Goal: Information Seeking & Learning: Learn about a topic

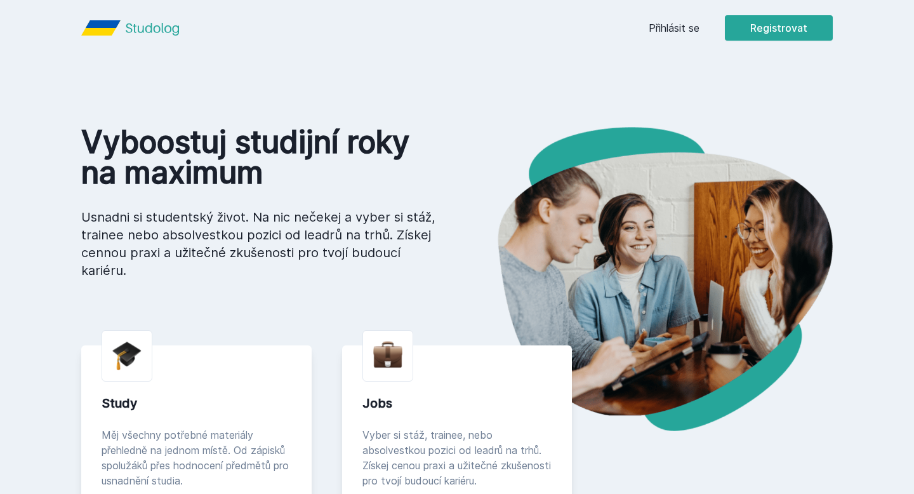
click at [661, 27] on div "[PERSON_NAME] dostávat tipy ohledně studia, nových testů, hodnocení učitelů a p…" at bounding box center [457, 56] width 914 height 113
click at [458, 85] on button "Ne" at bounding box center [460, 82] width 46 height 32
click at [671, 32] on link "Přihlásit se" at bounding box center [673, 27] width 51 height 15
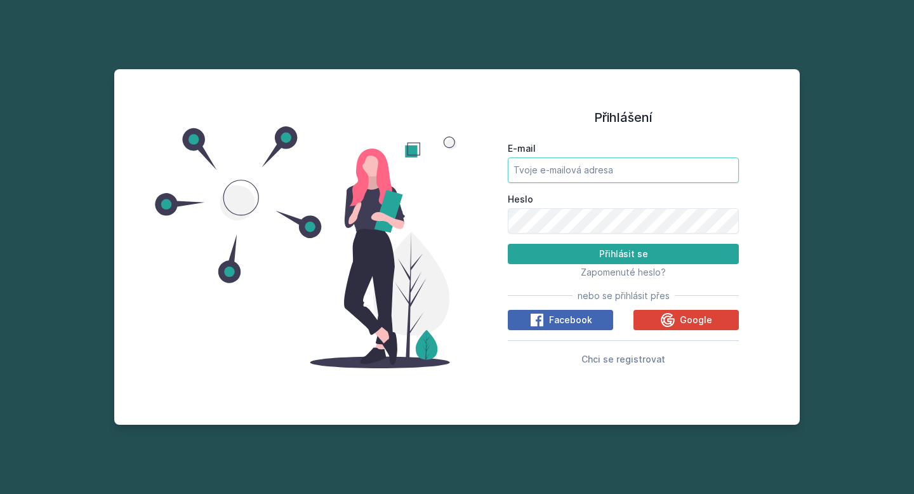
click at [554, 168] on input "E-mail" at bounding box center [623, 169] width 231 height 25
type input "[EMAIL_ADDRESS][DOMAIN_NAME]"
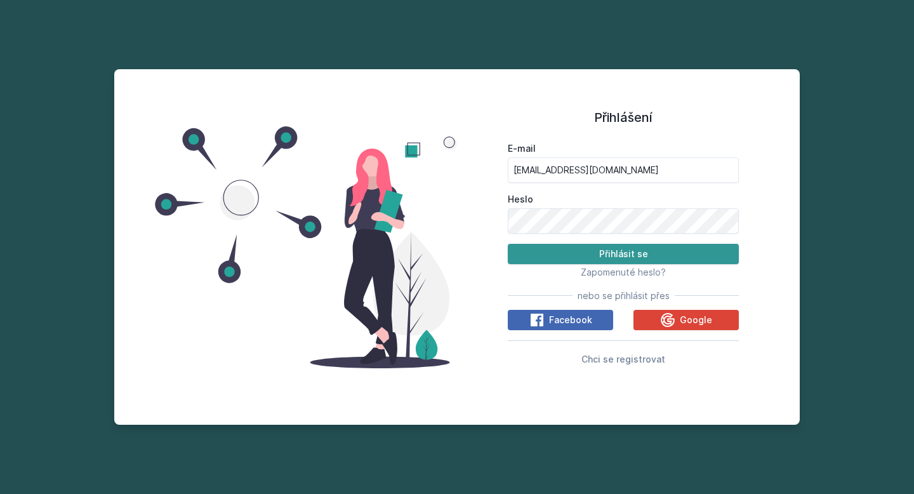
click at [565, 251] on button "Přihlásit se" at bounding box center [623, 254] width 231 height 20
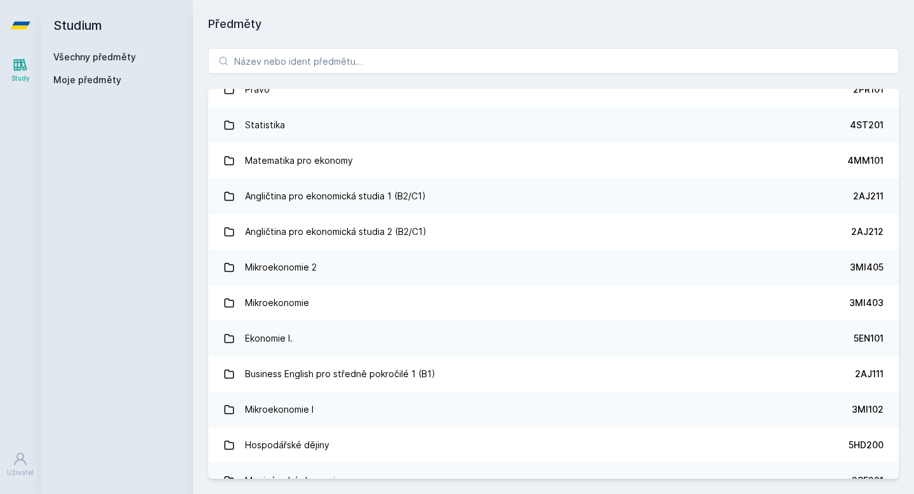
scroll to position [18, 0]
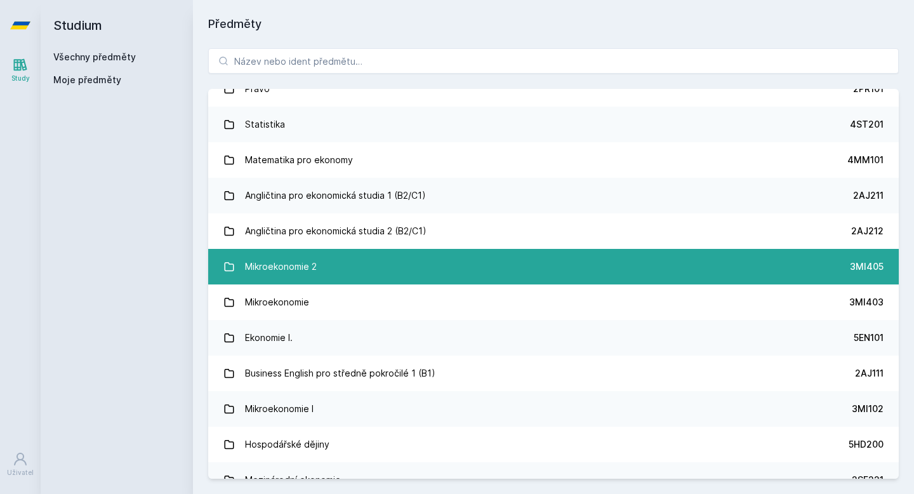
click at [563, 258] on link "Mikroekonomie 2 3MI405" at bounding box center [553, 267] width 690 height 36
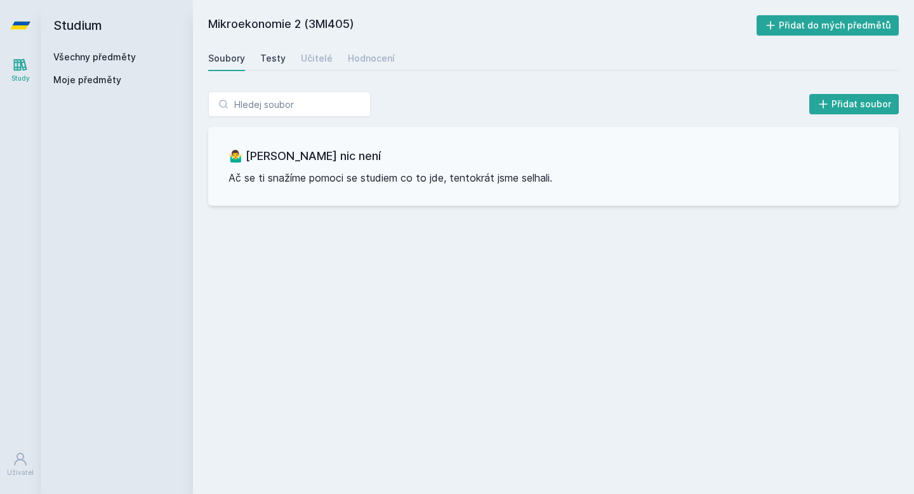
click at [263, 63] on div "Testy" at bounding box center [272, 58] width 25 height 13
click at [316, 56] on div "Učitelé" at bounding box center [317, 58] width 32 height 13
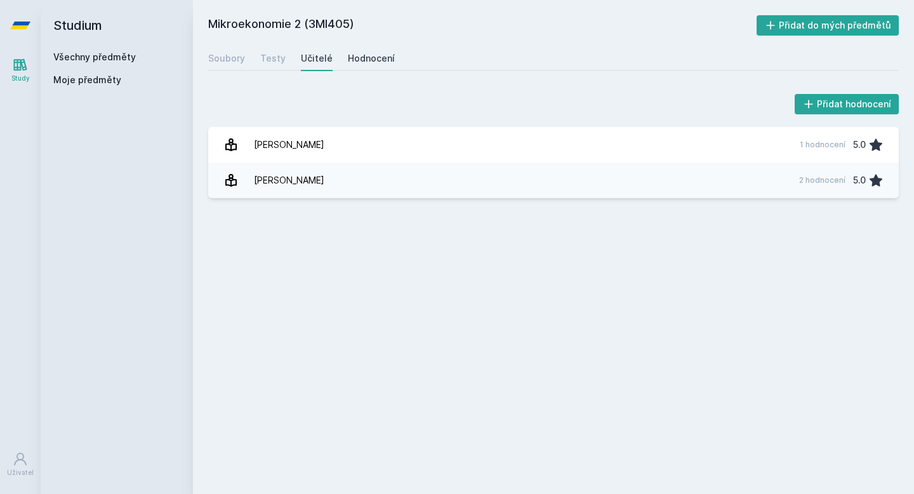
click at [375, 57] on div "Hodnocení" at bounding box center [371, 58] width 47 height 13
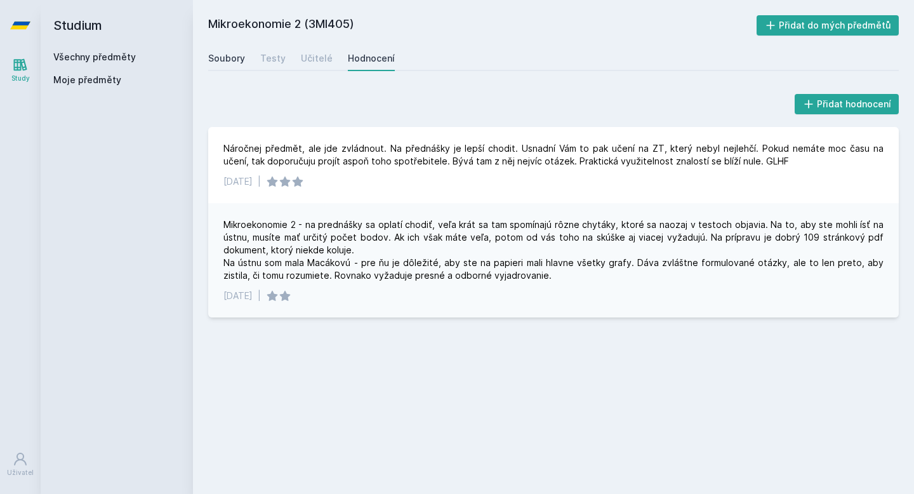
click at [226, 61] on div "Soubory" at bounding box center [226, 58] width 37 height 13
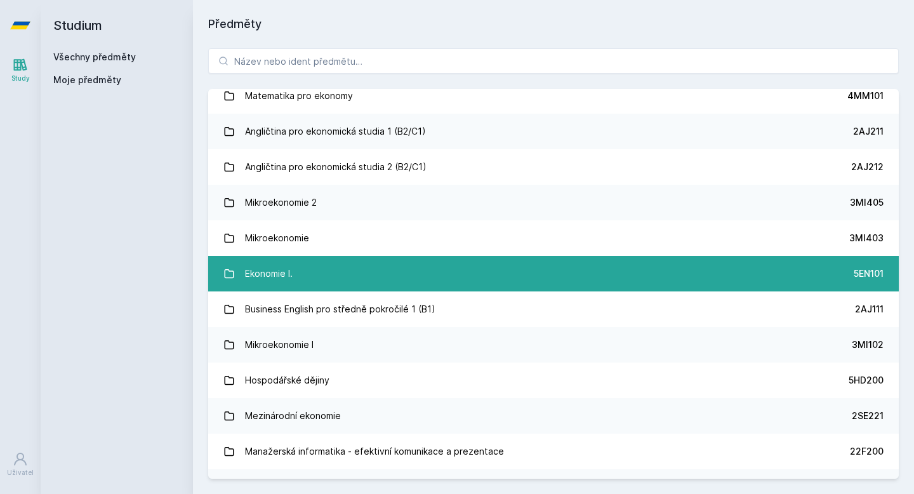
scroll to position [81, 0]
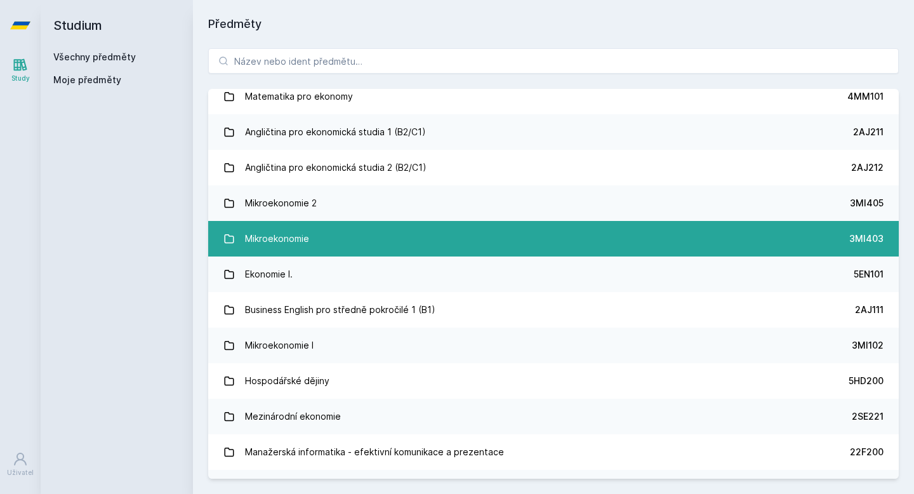
click at [298, 243] on div "Mikroekonomie" at bounding box center [277, 238] width 64 height 25
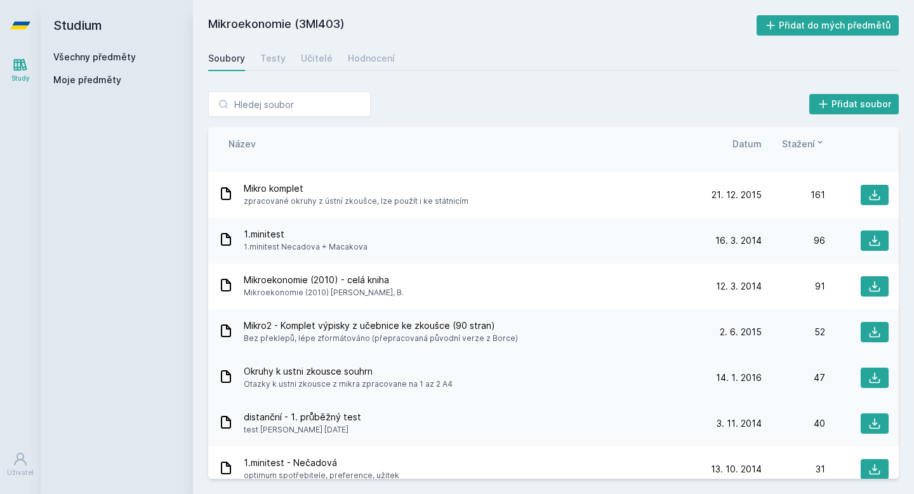
scroll to position [3, 0]
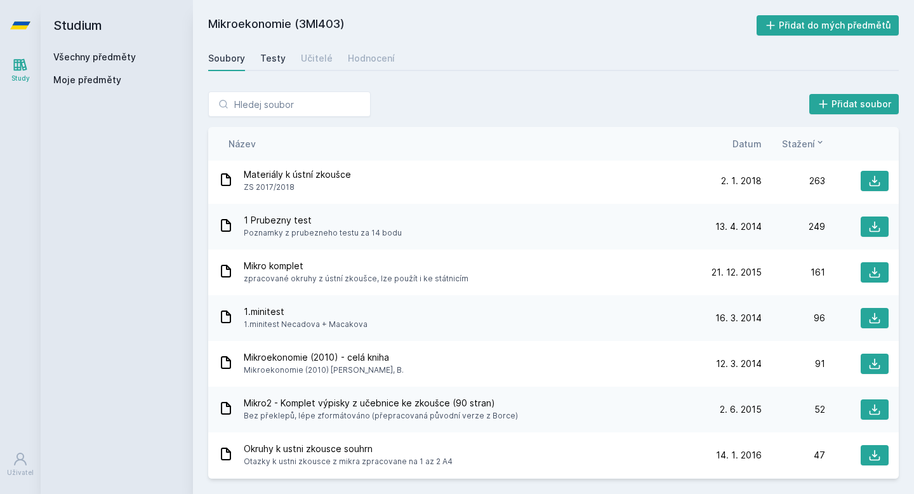
click at [272, 53] on div "Testy" at bounding box center [272, 58] width 25 height 13
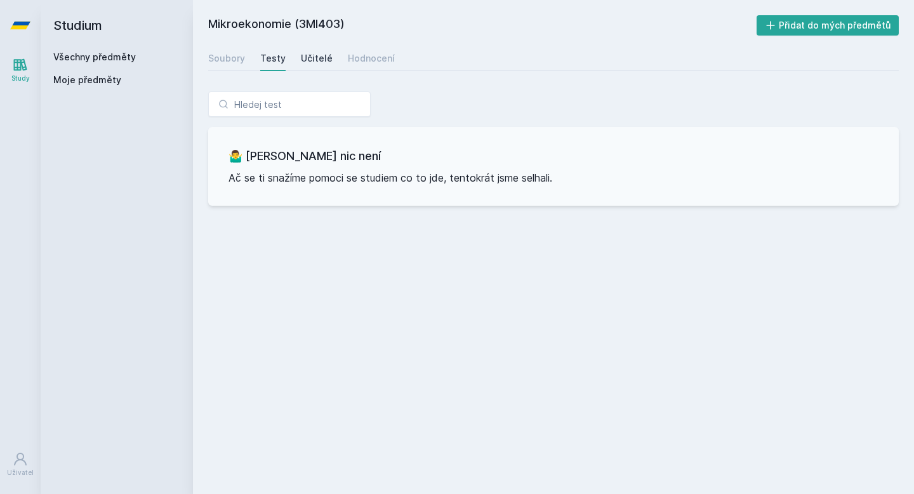
click at [324, 57] on div "Učitelé" at bounding box center [317, 58] width 32 height 13
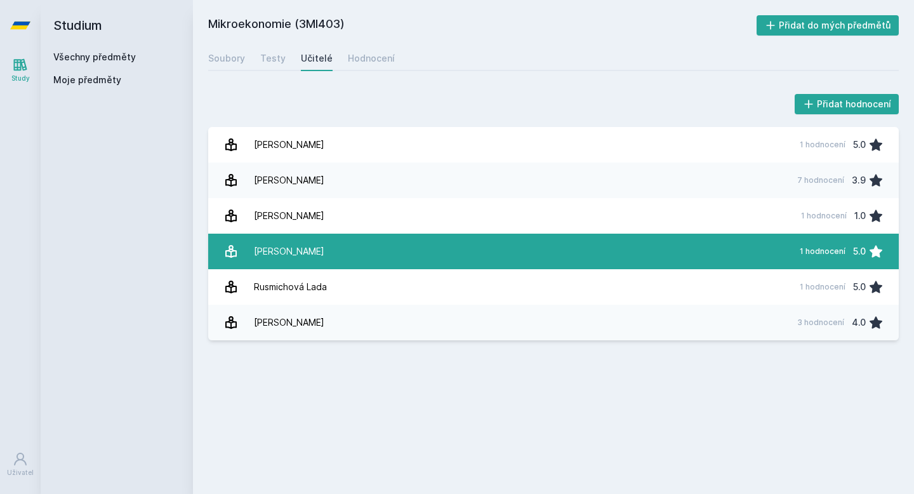
click at [307, 253] on div "[PERSON_NAME]" at bounding box center [289, 251] width 70 height 25
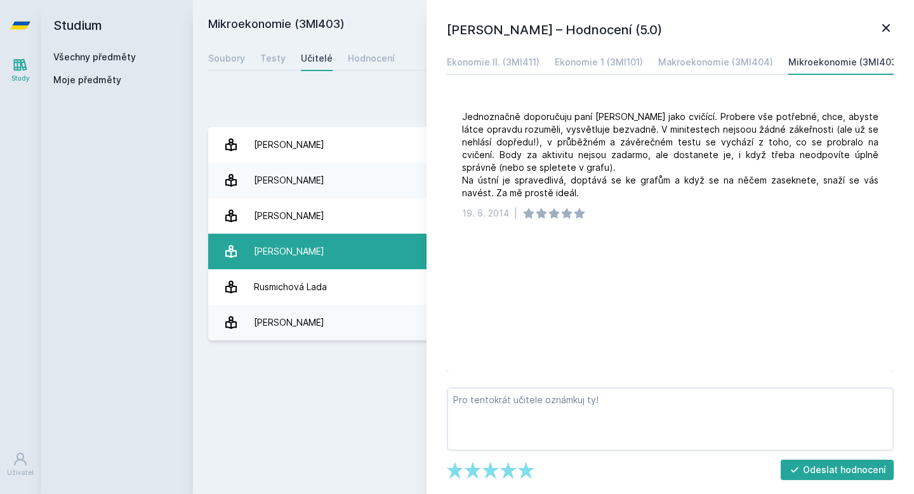
click at [307, 253] on div "[PERSON_NAME]" at bounding box center [289, 251] width 70 height 25
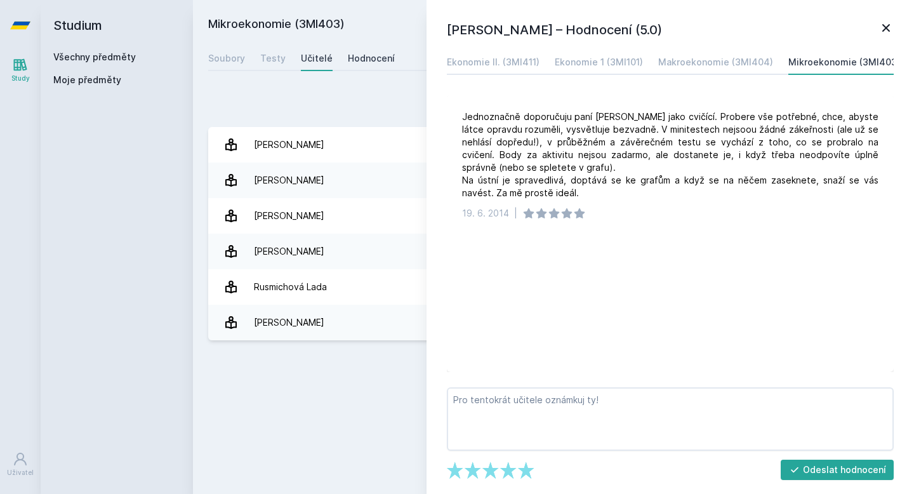
click at [357, 60] on div "Hodnocení" at bounding box center [371, 58] width 47 height 13
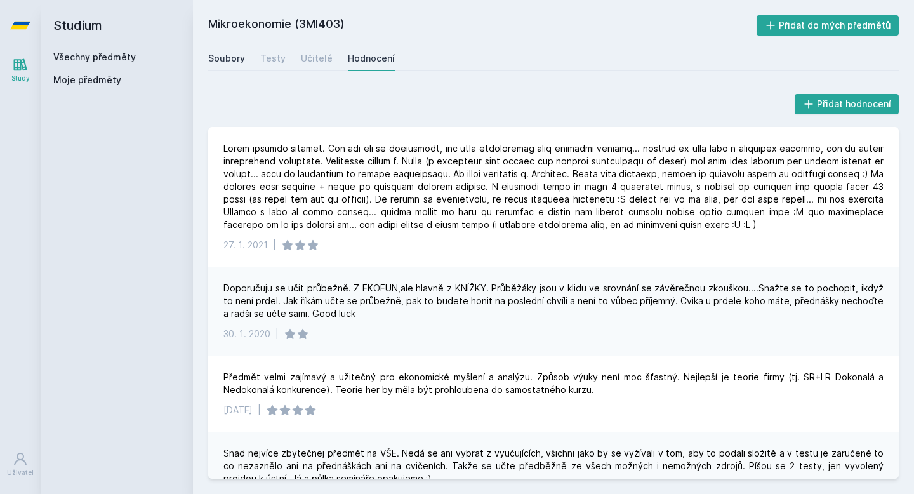
click at [229, 63] on div "Soubory" at bounding box center [226, 58] width 37 height 13
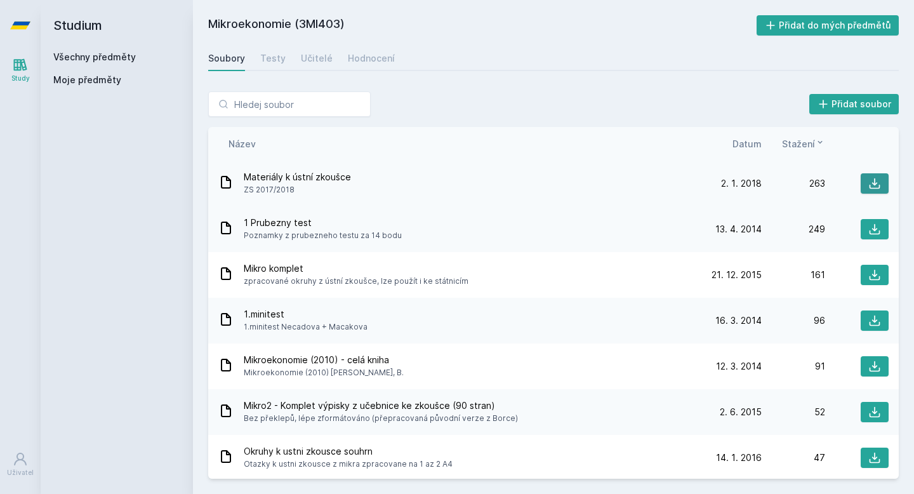
click at [872, 181] on icon at bounding box center [874, 183] width 13 height 13
click at [872, 227] on icon at bounding box center [874, 229] width 13 height 13
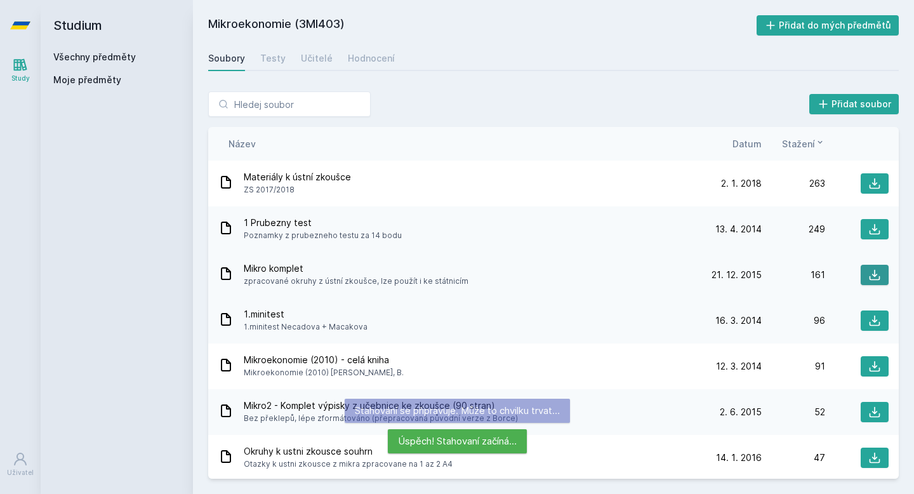
click at [879, 273] on icon at bounding box center [874, 274] width 13 height 13
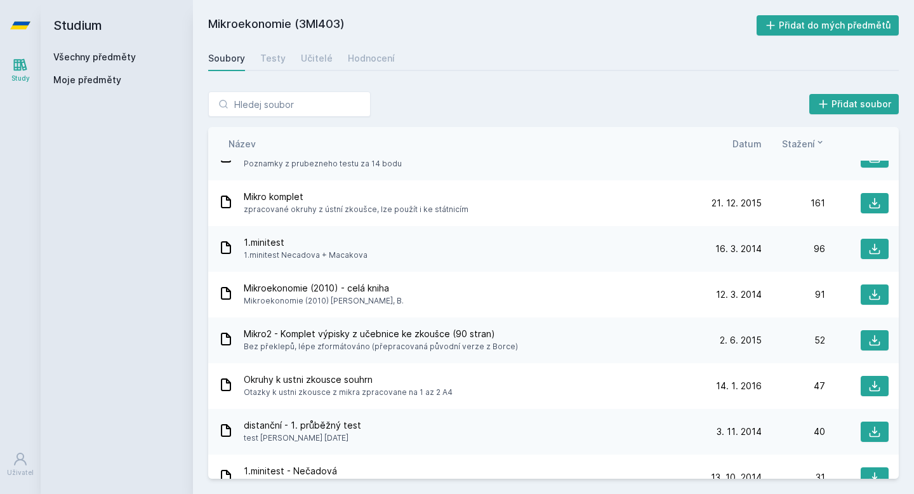
scroll to position [75, 0]
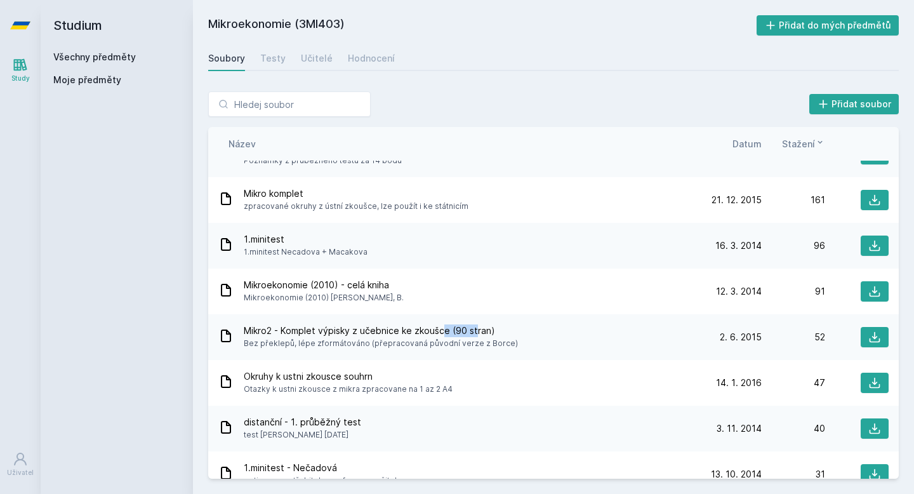
drag, startPoint x: 444, startPoint y: 329, endPoint x: 474, endPoint y: 329, distance: 29.8
click at [474, 329] on span "Mikro2 - Komplet výpisky z učebnice ke zkoušce (90 stran)" at bounding box center [381, 330] width 274 height 13
click at [879, 335] on icon at bounding box center [874, 337] width 13 height 13
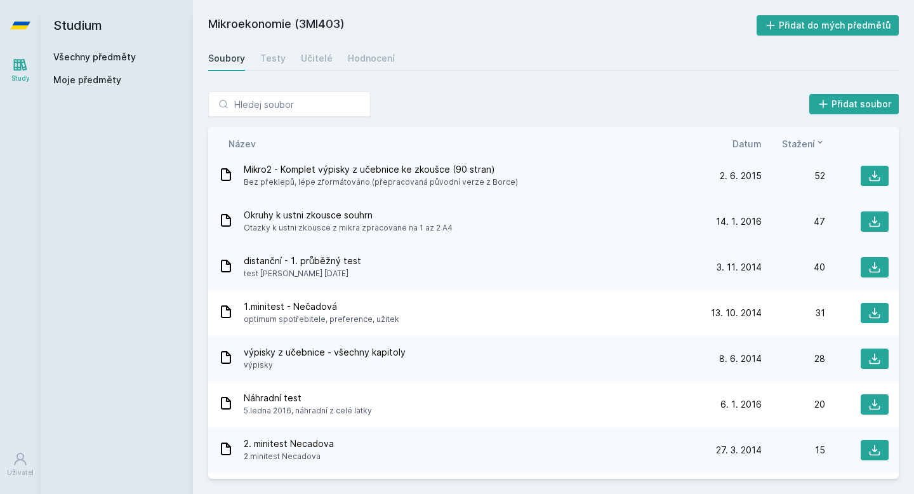
scroll to position [0, 0]
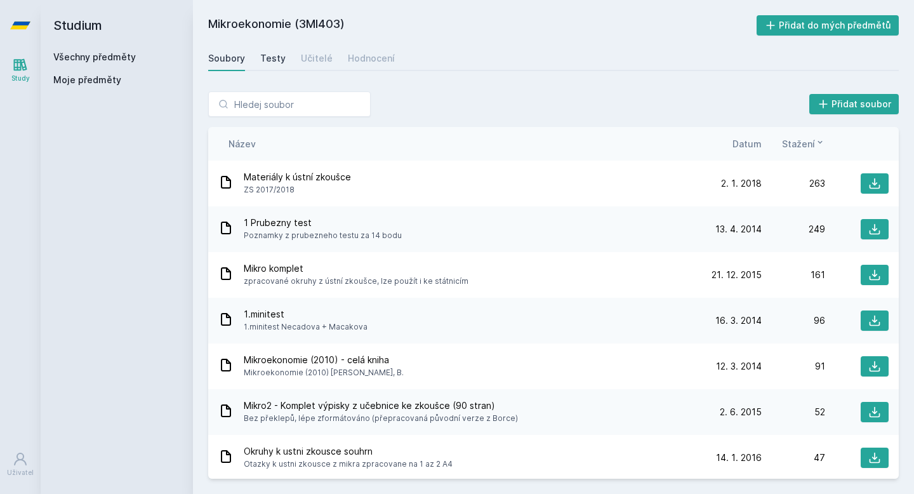
click at [271, 57] on div "Testy" at bounding box center [272, 58] width 25 height 13
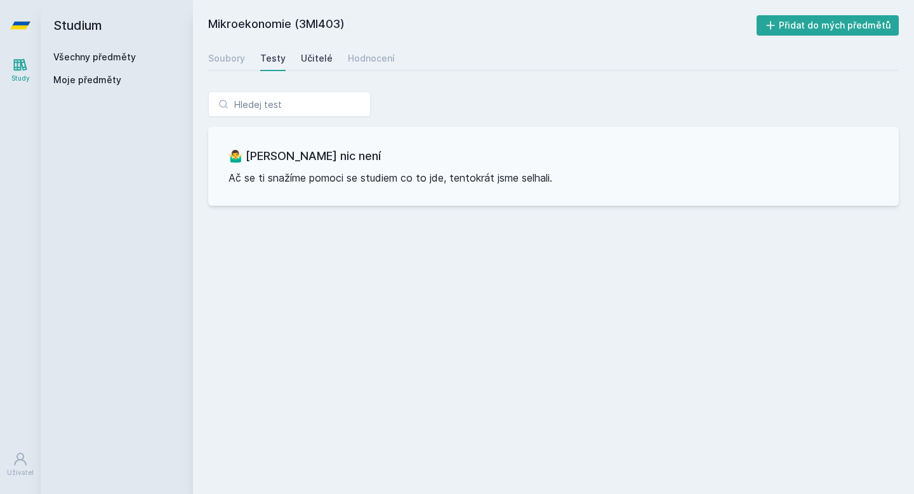
click at [322, 57] on div "Učitelé" at bounding box center [317, 58] width 32 height 13
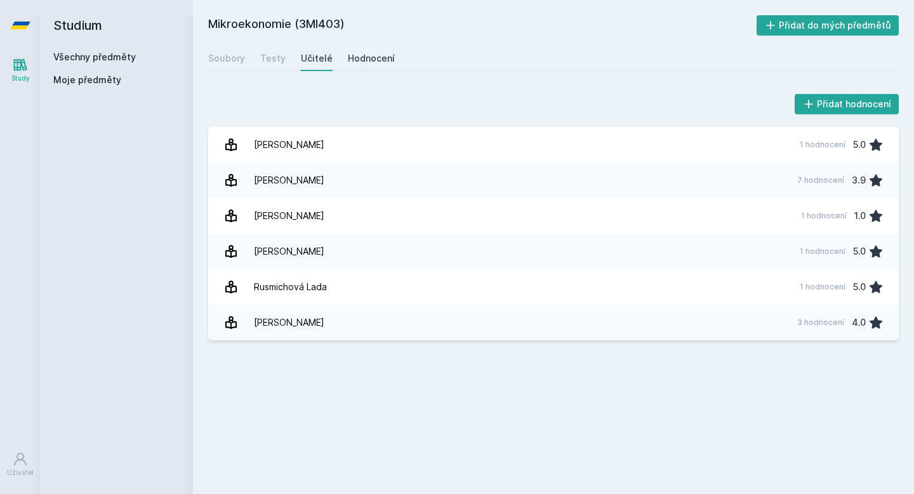
click at [352, 59] on div "Hodnocení" at bounding box center [371, 58] width 47 height 13
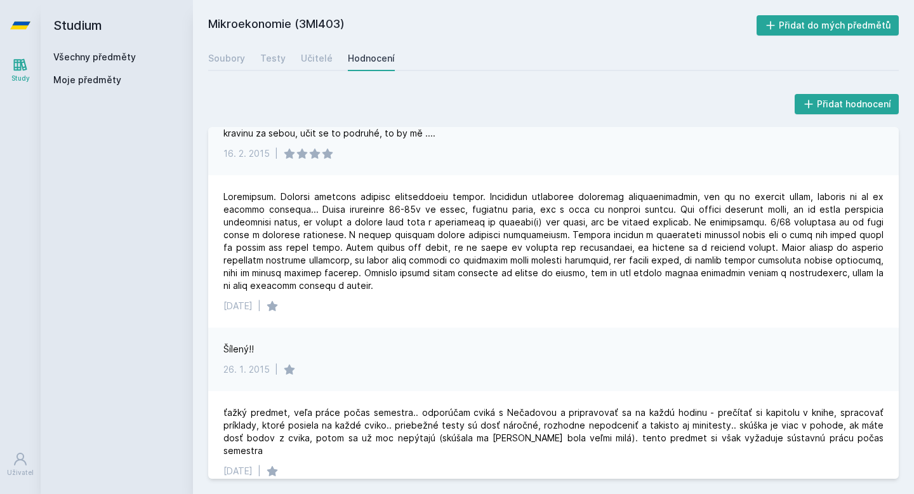
scroll to position [2308, 0]
